Goal: Information Seeking & Learning: Learn about a topic

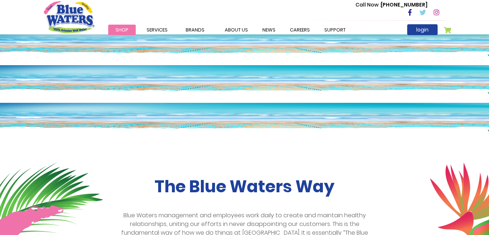
scroll to position [38, 0]
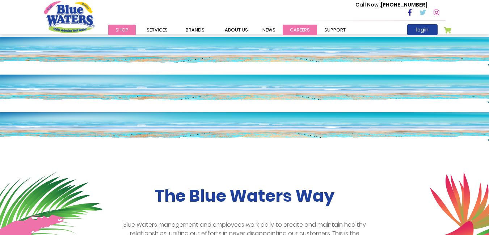
click at [302, 28] on link "careers" at bounding box center [300, 30] width 34 height 11
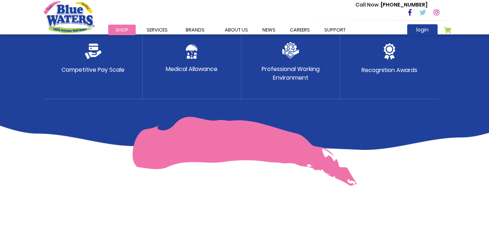
scroll to position [715, 0]
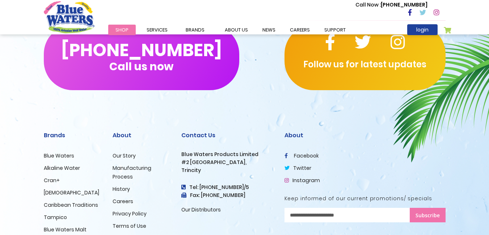
click at [417, 222] on button "Subscribe" at bounding box center [428, 215] width 36 height 14
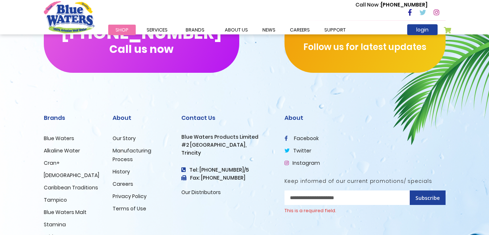
scroll to position [768, 0]
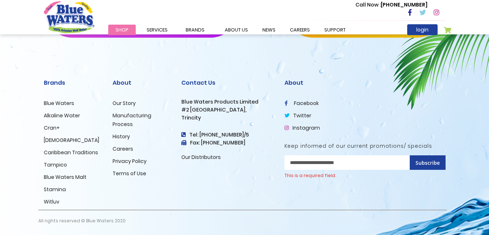
click at [125, 149] on link "Careers" at bounding box center [123, 148] width 21 height 7
